Goal: Task Accomplishment & Management: Use online tool/utility

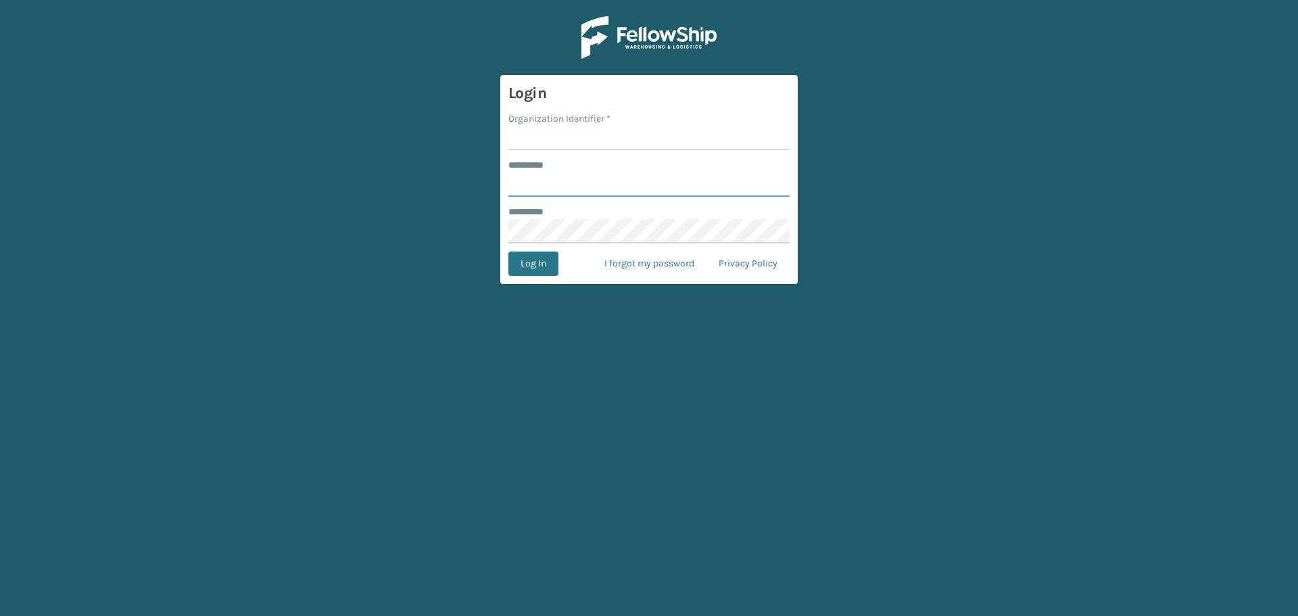
type input "*******"
click at [588, 147] on input "Organization Identifier *" at bounding box center [648, 138] width 281 height 24
type input "[GEOGRAPHIC_DATA]"
click at [547, 272] on button "Log In" at bounding box center [533, 263] width 50 height 24
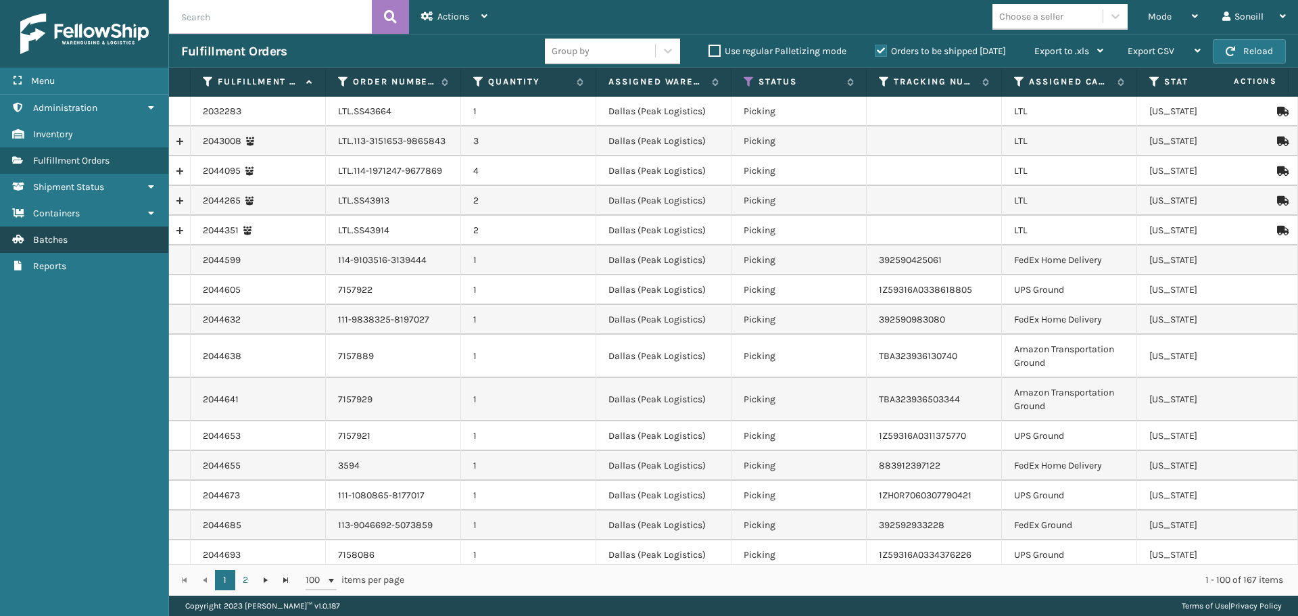
click at [87, 238] on link "Batches" at bounding box center [84, 239] width 168 height 26
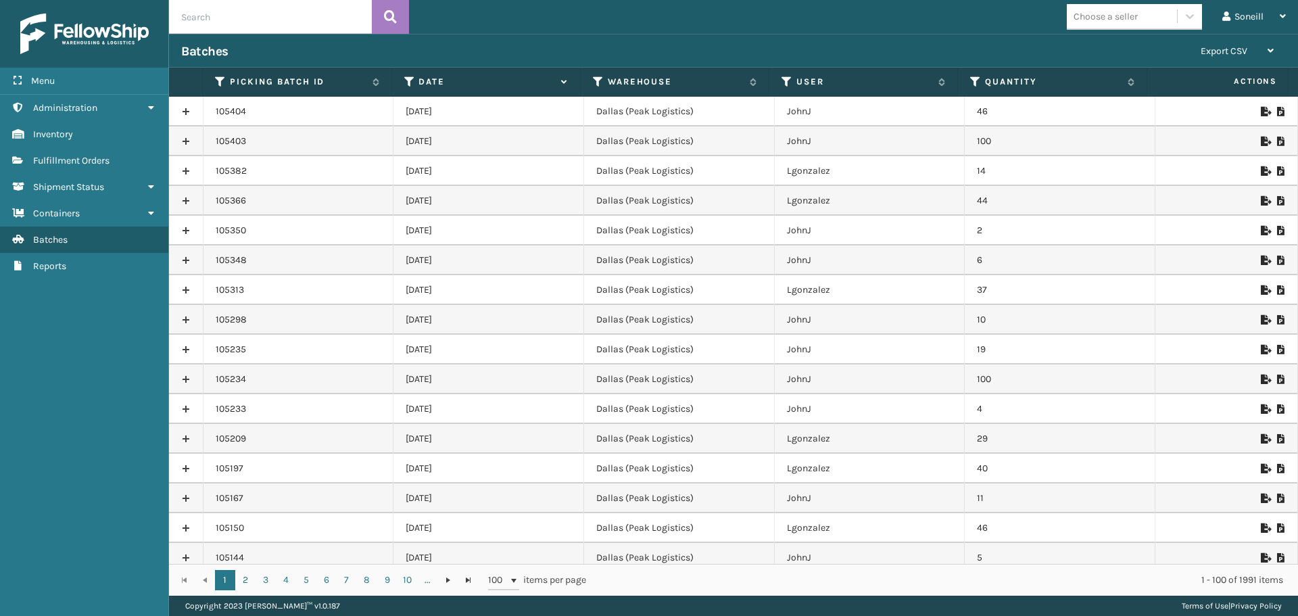
drag, startPoint x: 410, startPoint y: 112, endPoint x: 488, endPoint y: 149, distance: 86.8
click at [526, 154] on td "[DATE]" at bounding box center [488, 141] width 191 height 30
